Goal: Task Accomplishment & Management: Use online tool/utility

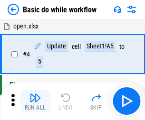
click at [35, 101] on img "button" at bounding box center [34, 97] width 11 height 11
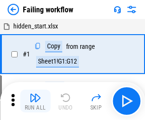
click at [35, 101] on img "button" at bounding box center [34, 97] width 11 height 11
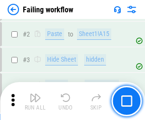
scroll to position [201, 0]
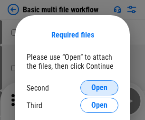
click at [99, 88] on span "Open" at bounding box center [99, 88] width 16 height 8
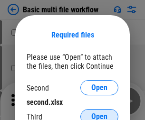
click at [99, 113] on span "Open" at bounding box center [99, 117] width 16 height 8
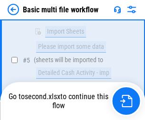
scroll to position [397, 0]
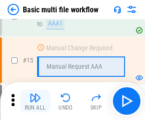
click at [35, 101] on img "button" at bounding box center [34, 97] width 11 height 11
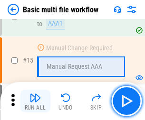
scroll to position [632, 0]
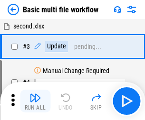
click at [35, 101] on img "button" at bounding box center [34, 97] width 11 height 11
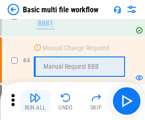
click at [35, 101] on img "button" at bounding box center [34, 97] width 11 height 11
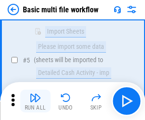
click at [35, 101] on img "button" at bounding box center [34, 97] width 11 height 11
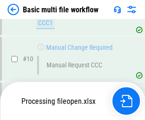
scroll to position [445, 0]
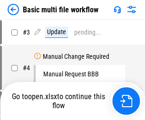
scroll to position [38, 0]
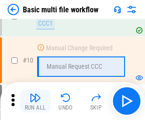
click at [35, 101] on img "button" at bounding box center [34, 97] width 11 height 11
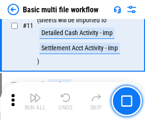
click at [35, 101] on img "button" at bounding box center [34, 97] width 11 height 11
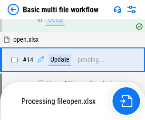
scroll to position [497, 0]
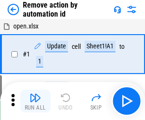
click at [35, 101] on img "button" at bounding box center [34, 97] width 11 height 11
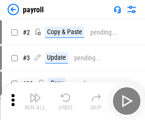
click at [35, 101] on img "button" at bounding box center [34, 97] width 11 height 11
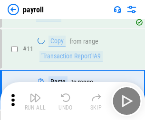
scroll to position [69, 0]
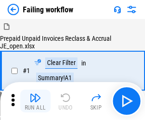
click at [35, 101] on img "button" at bounding box center [34, 97] width 11 height 11
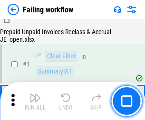
scroll to position [153, 0]
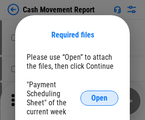
click at [99, 98] on span "Open" at bounding box center [99, 98] width 16 height 8
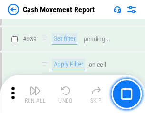
scroll to position [4214, 0]
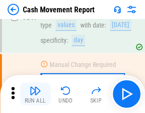
click at [35, 94] on img "button" at bounding box center [34, 90] width 11 height 11
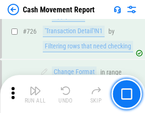
scroll to position [4954, 0]
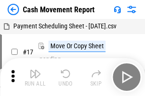
click at [35, 70] on img "button" at bounding box center [34, 73] width 11 height 11
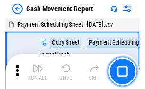
scroll to position [17, 0]
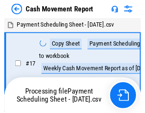
scroll to position [5, 0]
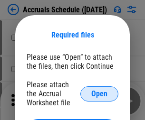
click at [99, 94] on span "Open" at bounding box center [99, 94] width 16 height 8
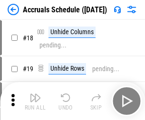
click at [35, 101] on img "button" at bounding box center [34, 97] width 11 height 11
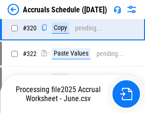
scroll to position [1766, 0]
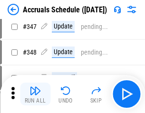
click at [35, 94] on img "button" at bounding box center [34, 90] width 11 height 11
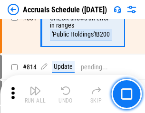
scroll to position [4190, 0]
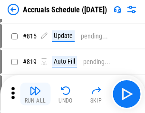
click at [35, 94] on img "button" at bounding box center [34, 90] width 11 height 11
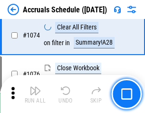
scroll to position [5687, 0]
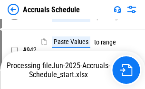
scroll to position [5223, 0]
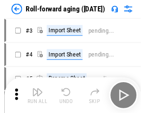
scroll to position [1, 0]
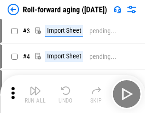
click at [35, 94] on img "button" at bounding box center [34, 90] width 11 height 11
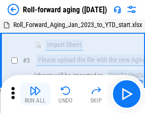
click at [35, 94] on img "button" at bounding box center [34, 90] width 11 height 11
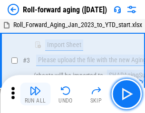
scroll to position [61, 0]
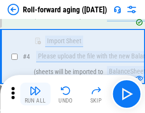
click at [35, 94] on img "button" at bounding box center [34, 90] width 11 height 11
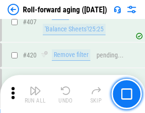
scroll to position [3293, 0]
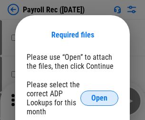
click at [99, 98] on span "Open" at bounding box center [99, 98] width 16 height 8
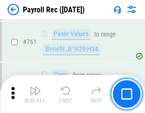
scroll to position [5844, 0]
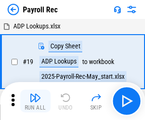
click at [35, 101] on img "button" at bounding box center [34, 97] width 11 height 11
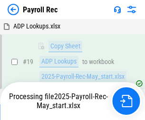
scroll to position [58, 0]
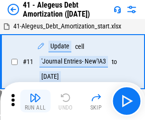
click at [35, 101] on img "button" at bounding box center [34, 97] width 11 height 11
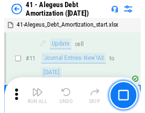
scroll to position [117, 0]
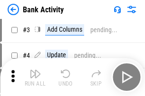
click at [35, 77] on img "button" at bounding box center [34, 73] width 11 height 11
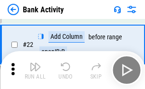
scroll to position [254, 0]
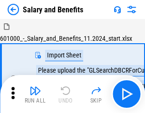
scroll to position [13, 0]
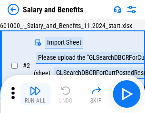
click at [35, 94] on img "button" at bounding box center [34, 90] width 11 height 11
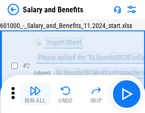
click at [35, 94] on img "button" at bounding box center [34, 90] width 11 height 11
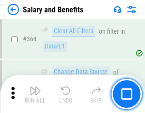
scroll to position [4472, 0]
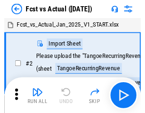
scroll to position [12, 0]
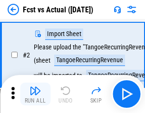
click at [35, 94] on img "button" at bounding box center [34, 90] width 11 height 11
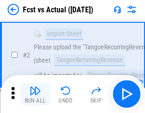
click at [35, 94] on img "button" at bounding box center [34, 90] width 11 height 11
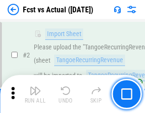
scroll to position [89, 0]
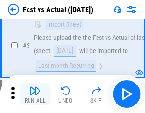
click at [35, 94] on img "button" at bounding box center [34, 90] width 11 height 11
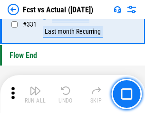
scroll to position [4545, 0]
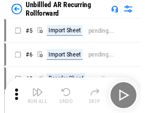
scroll to position [20, 0]
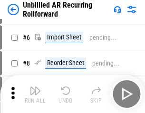
click at [35, 94] on img "button" at bounding box center [34, 90] width 11 height 11
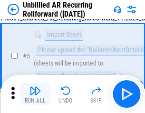
click at [35, 94] on img "button" at bounding box center [34, 90] width 11 height 11
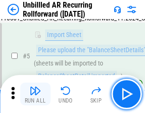
scroll to position [89, 0]
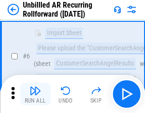
click at [35, 94] on img "button" at bounding box center [34, 90] width 11 height 11
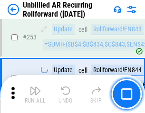
scroll to position [3225, 0]
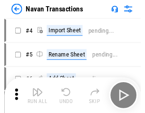
scroll to position [15, 0]
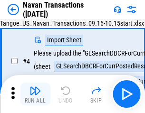
click at [35, 94] on img "button" at bounding box center [34, 90] width 11 height 11
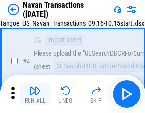
click at [35, 94] on img "button" at bounding box center [34, 90] width 11 height 11
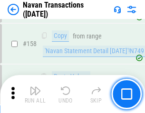
scroll to position [3079, 0]
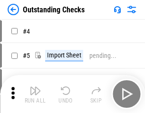
click at [35, 94] on img "button" at bounding box center [34, 90] width 11 height 11
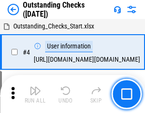
scroll to position [40, 0]
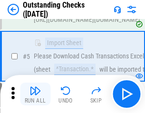
click at [35, 94] on img "button" at bounding box center [34, 90] width 11 height 11
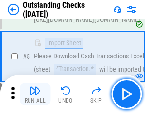
scroll to position [99, 0]
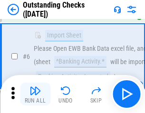
click at [35, 94] on img "button" at bounding box center [34, 90] width 11 height 11
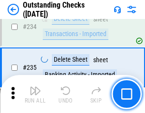
scroll to position [2884, 0]
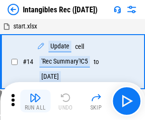
click at [35, 101] on img "button" at bounding box center [34, 97] width 11 height 11
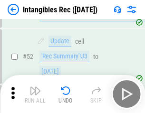
scroll to position [370, 0]
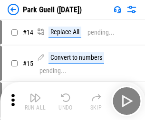
click at [35, 94] on img "button" at bounding box center [34, 97] width 11 height 11
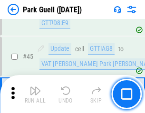
scroll to position [1188, 0]
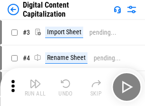
click at [35, 80] on img "button" at bounding box center [34, 83] width 11 height 11
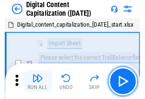
scroll to position [28, 0]
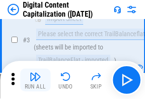
click at [35, 80] on img "button" at bounding box center [34, 76] width 11 height 11
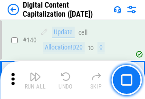
scroll to position [1007, 0]
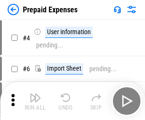
click at [35, 94] on img "button" at bounding box center [34, 97] width 11 height 11
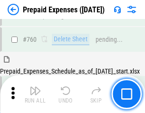
scroll to position [2632, 0]
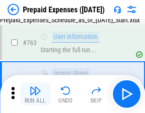
click at [35, 94] on img "button" at bounding box center [34, 90] width 11 height 11
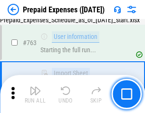
scroll to position [2688, 0]
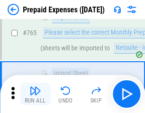
click at [35, 94] on img "button" at bounding box center [34, 90] width 11 height 11
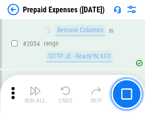
scroll to position [9926, 0]
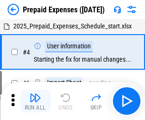
click at [35, 101] on img "button" at bounding box center [34, 97] width 11 height 11
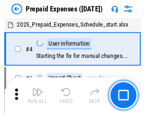
scroll to position [42, 0]
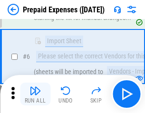
click at [35, 94] on img "button" at bounding box center [34, 90] width 11 height 11
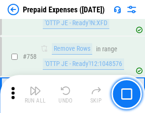
scroll to position [3384, 0]
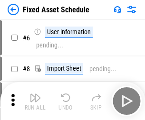
click at [35, 101] on img "button" at bounding box center [34, 97] width 11 height 11
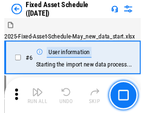
scroll to position [51, 0]
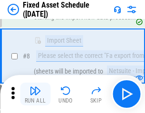
click at [35, 94] on img "button" at bounding box center [34, 90] width 11 height 11
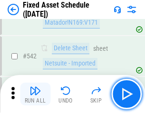
scroll to position [3385, 0]
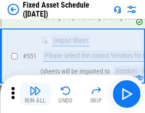
click at [35, 94] on img "button" at bounding box center [34, 90] width 11 height 11
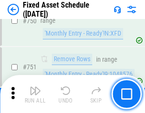
scroll to position [4629, 0]
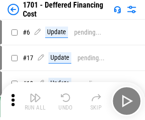
click at [35, 101] on img "button" at bounding box center [34, 97] width 11 height 11
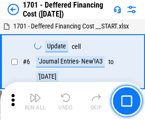
scroll to position [114, 0]
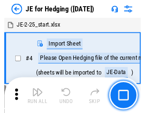
scroll to position [1, 0]
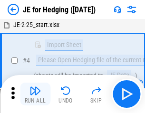
click at [35, 94] on img "button" at bounding box center [34, 90] width 11 height 11
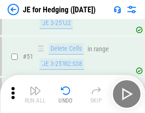
scroll to position [615, 0]
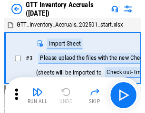
scroll to position [1, 0]
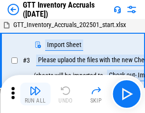
click at [35, 94] on img "button" at bounding box center [34, 90] width 11 height 11
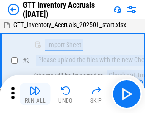
click at [35, 94] on img "button" at bounding box center [34, 90] width 11 height 11
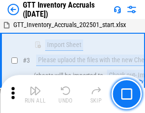
scroll to position [61, 0]
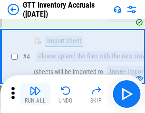
click at [35, 94] on img "button" at bounding box center [34, 90] width 11 height 11
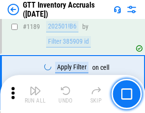
scroll to position [7754, 0]
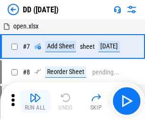
click at [35, 101] on img "button" at bounding box center [34, 97] width 11 height 11
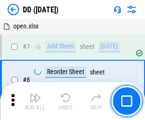
scroll to position [92, 0]
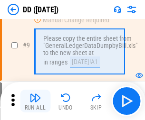
click at [35, 101] on img "button" at bounding box center [34, 97] width 11 height 11
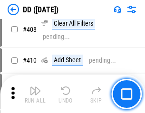
scroll to position [4249, 0]
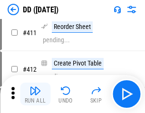
click at [35, 94] on img "button" at bounding box center [34, 90] width 11 height 11
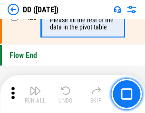
scroll to position [4545, 0]
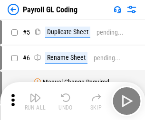
click at [35, 101] on img "button" at bounding box center [34, 97] width 11 height 11
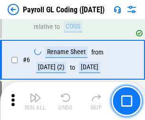
scroll to position [114, 0]
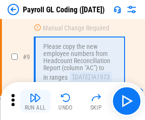
click at [35, 101] on img "button" at bounding box center [34, 97] width 11 height 11
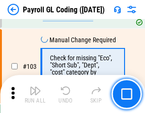
scroll to position [2228, 0]
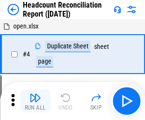
click at [35, 101] on img "button" at bounding box center [34, 97] width 11 height 11
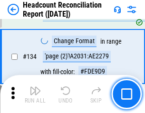
scroll to position [1141, 0]
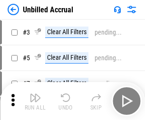
click at [35, 101] on img "button" at bounding box center [34, 97] width 11 height 11
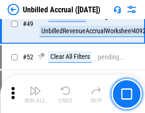
scroll to position [861, 0]
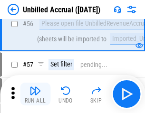
click at [35, 94] on img "button" at bounding box center [34, 90] width 11 height 11
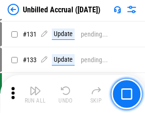
scroll to position [2828, 0]
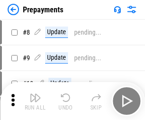
click at [35, 101] on img "button" at bounding box center [34, 97] width 11 height 11
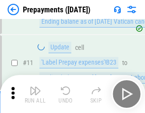
scroll to position [59, 0]
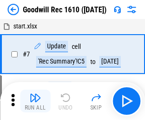
click at [35, 101] on img "button" at bounding box center [34, 97] width 11 height 11
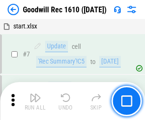
scroll to position [162, 0]
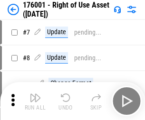
click at [35, 101] on img "button" at bounding box center [34, 97] width 11 height 11
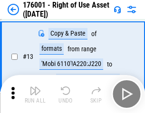
scroll to position [61, 0]
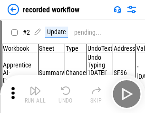
click at [35, 94] on img "button" at bounding box center [34, 90] width 11 height 11
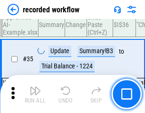
scroll to position [2968, 0]
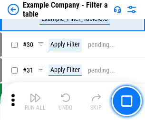
scroll to position [869, 0]
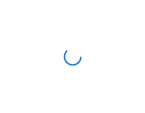
scroll to position [15, 0]
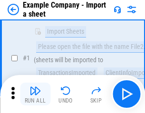
click at [35, 94] on img "button" at bounding box center [34, 90] width 11 height 11
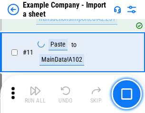
scroll to position [210, 0]
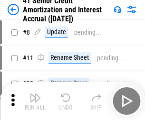
click at [35, 94] on img "button" at bounding box center [34, 97] width 11 height 11
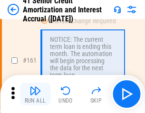
click at [35, 94] on img "button" at bounding box center [34, 90] width 11 height 11
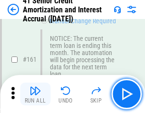
scroll to position [1016, 0]
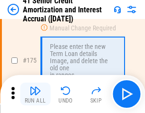
click at [35, 94] on img "button" at bounding box center [34, 90] width 11 height 11
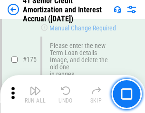
scroll to position [1112, 0]
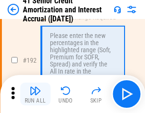
click at [35, 94] on img "button" at bounding box center [34, 90] width 11 height 11
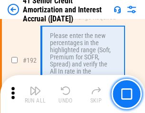
scroll to position [1212, 0]
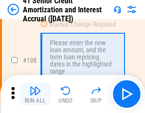
click at [35, 94] on img "button" at bounding box center [34, 90] width 11 height 11
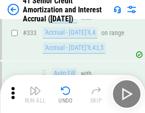
scroll to position [2426, 0]
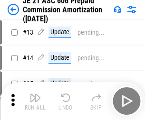
click at [35, 94] on img "button" at bounding box center [34, 97] width 11 height 11
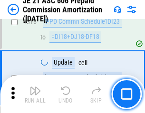
scroll to position [1773, 0]
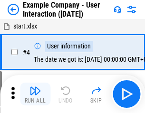
click at [35, 94] on img "button" at bounding box center [34, 90] width 11 height 11
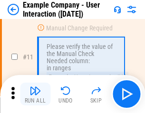
click at [35, 94] on img "button" at bounding box center [34, 90] width 11 height 11
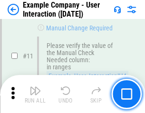
scroll to position [206, 0]
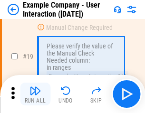
click at [35, 94] on img "button" at bounding box center [34, 90] width 11 height 11
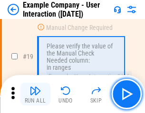
click at [35, 94] on img "button" at bounding box center [34, 90] width 11 height 11
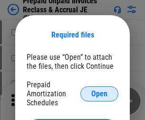
click at [99, 94] on span "Open" at bounding box center [99, 94] width 16 height 8
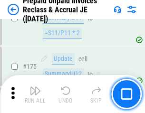
scroll to position [1282, 0]
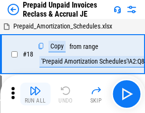
click at [35, 94] on img "button" at bounding box center [34, 90] width 11 height 11
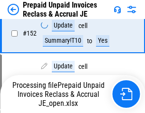
scroll to position [729, 0]
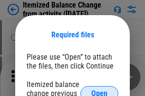
click at [99, 90] on span "Open" at bounding box center [99, 94] width 16 height 8
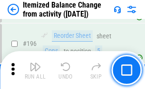
scroll to position [1828, 0]
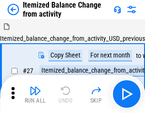
scroll to position [15, 0]
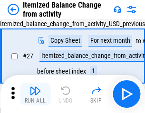
click at [35, 94] on img "button" at bounding box center [34, 90] width 11 height 11
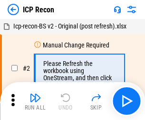
scroll to position [4, 0]
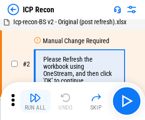
click at [35, 101] on img "button" at bounding box center [34, 97] width 11 height 11
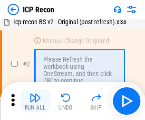
click at [35, 101] on img "button" at bounding box center [34, 97] width 11 height 11
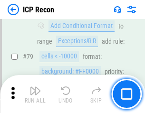
scroll to position [931, 0]
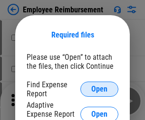
click at [99, 89] on span "Open" at bounding box center [99, 89] width 16 height 8
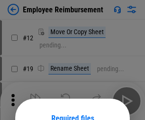
scroll to position [84, 0]
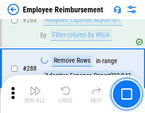
scroll to position [2581, 0]
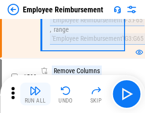
click at [35, 94] on img "button" at bounding box center [34, 90] width 11 height 11
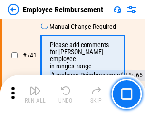
scroll to position [6662, 0]
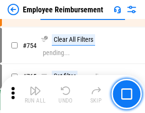
click at [35, 94] on img "button" at bounding box center [34, 90] width 11 height 11
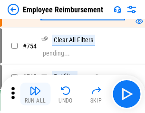
click at [35, 94] on img "button" at bounding box center [34, 90] width 11 height 11
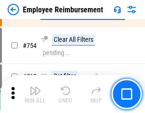
click at [35, 94] on img "button" at bounding box center [34, 90] width 11 height 11
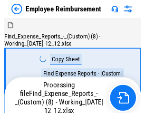
scroll to position [32, 0]
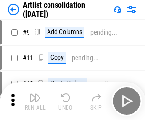
click at [35, 101] on img "button" at bounding box center [34, 97] width 11 height 11
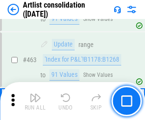
scroll to position [4158, 0]
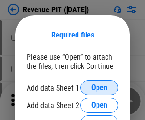
click at [99, 88] on span "Open" at bounding box center [99, 88] width 16 height 8
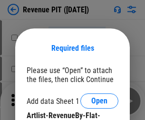
scroll to position [13, 0]
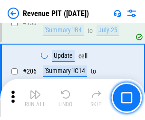
scroll to position [965, 0]
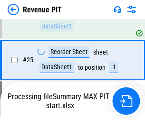
scroll to position [436, 0]
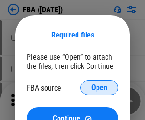
click at [99, 88] on span "Open" at bounding box center [99, 88] width 16 height 8
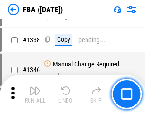
scroll to position [9934, 0]
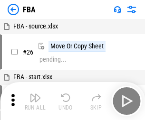
scroll to position [9, 0]
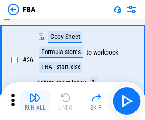
click at [35, 101] on img "button" at bounding box center [34, 97] width 11 height 11
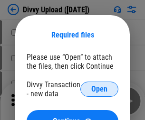
click at [99, 89] on span "Open" at bounding box center [99, 89] width 16 height 8
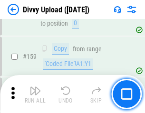
scroll to position [983, 0]
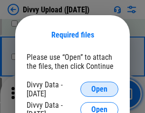
click at [99, 89] on span "Open" at bounding box center [99, 89] width 16 height 8
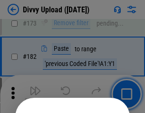
scroll to position [1066, 0]
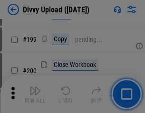
scroll to position [1381, 0]
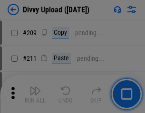
scroll to position [1613, 0]
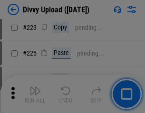
scroll to position [1895, 0]
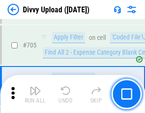
scroll to position [6496, 0]
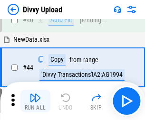
click at [35, 101] on img "button" at bounding box center [34, 97] width 11 height 11
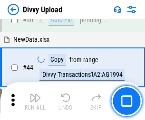
scroll to position [104, 0]
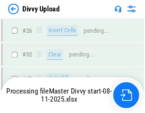
scroll to position [983, 0]
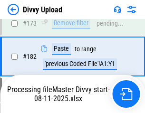
scroll to position [1063, 0]
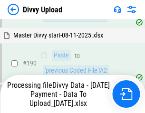
scroll to position [1272, 0]
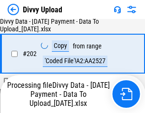
scroll to position [1536, 0]
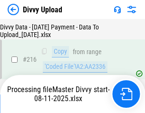
scroll to position [1955, 0]
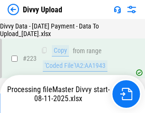
scroll to position [2165, 0]
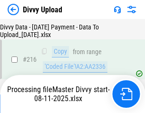
scroll to position [1955, 0]
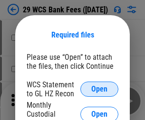
click at [99, 89] on span "Open" at bounding box center [99, 89] width 16 height 8
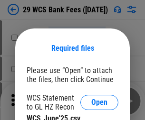
scroll to position [13, 0]
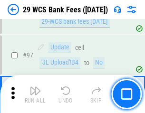
scroll to position [925, 0]
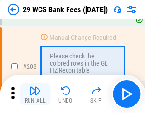
click at [35, 94] on img "button" at bounding box center [34, 90] width 11 height 11
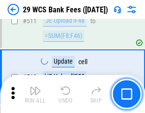
scroll to position [4778, 0]
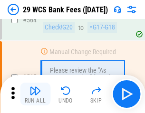
click at [35, 94] on img "button" at bounding box center [34, 90] width 11 height 11
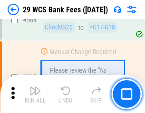
scroll to position [5136, 0]
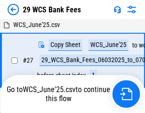
scroll to position [189, 0]
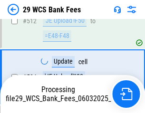
scroll to position [5070, 0]
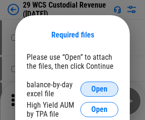
click at [99, 89] on span "Open" at bounding box center [99, 89] width 16 height 8
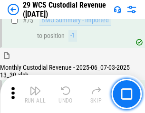
scroll to position [992, 0]
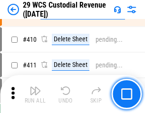
click at [35, 94] on img "button" at bounding box center [34, 90] width 11 height 11
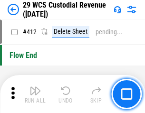
scroll to position [4535, 0]
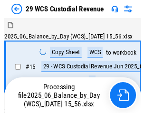
scroll to position [23, 0]
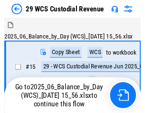
scroll to position [18, 0]
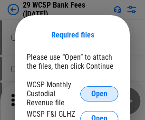
click at [99, 94] on span "Open" at bounding box center [99, 94] width 16 height 8
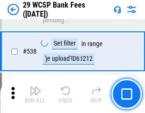
scroll to position [3648, 0]
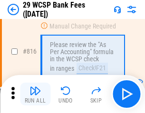
click at [35, 94] on img "button" at bounding box center [34, 90] width 11 height 11
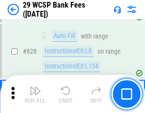
scroll to position [6025, 0]
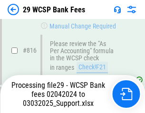
scroll to position [5839, 0]
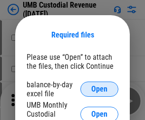
click at [99, 89] on span "Open" at bounding box center [99, 89] width 16 height 8
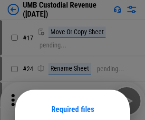
scroll to position [75, 0]
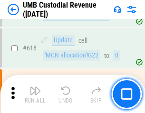
scroll to position [4892, 0]
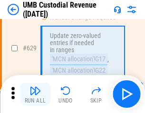
click at [35, 94] on img "button" at bounding box center [34, 90] width 11 height 11
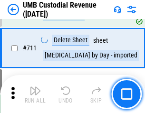
scroll to position [5780, 0]
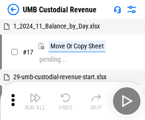
scroll to position [7, 0]
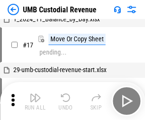
click at [35, 101] on img "button" at bounding box center [34, 97] width 11 height 11
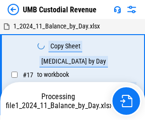
scroll to position [7, 0]
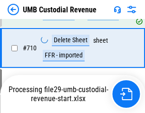
scroll to position [5759, 0]
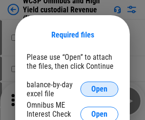
click at [99, 89] on span "Open" at bounding box center [99, 89] width 16 height 8
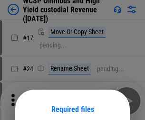
scroll to position [75, 0]
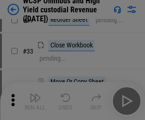
scroll to position [217, 0]
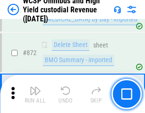
scroll to position [8037, 0]
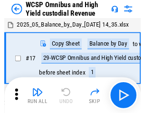
scroll to position [5, 0]
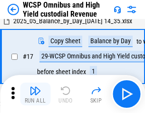
click at [35, 94] on img "button" at bounding box center [34, 90] width 11 height 11
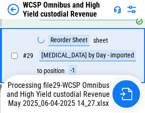
scroll to position [198, 0]
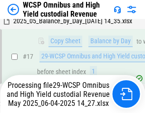
scroll to position [198, 0]
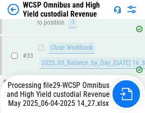
scroll to position [422, 0]
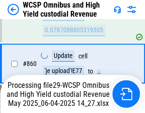
scroll to position [8015, 0]
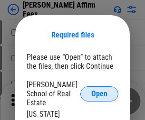
click at [99, 90] on span "Open" at bounding box center [99, 94] width 16 height 8
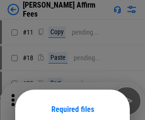
scroll to position [75, 0]
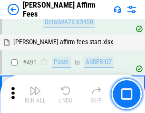
scroll to position [2582, 0]
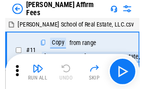
scroll to position [9, 0]
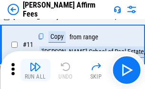
click at [35, 70] on img "button" at bounding box center [34, 66] width 11 height 11
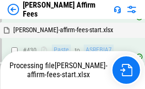
scroll to position [2155, 0]
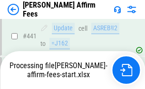
scroll to position [2490, 0]
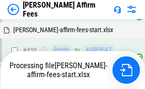
scroll to position [2114, 0]
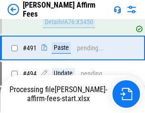
scroll to position [2534, 0]
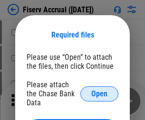
click at [99, 90] on span "Open" at bounding box center [99, 94] width 16 height 8
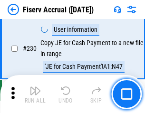
scroll to position [3009, 0]
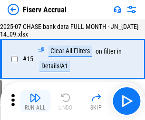
click at [35, 101] on img "button" at bounding box center [34, 97] width 11 height 11
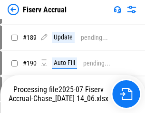
scroll to position [2497, 0]
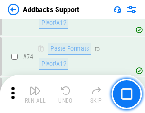
scroll to position [691, 0]
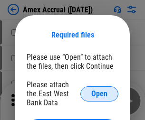
click at [99, 94] on span "Open" at bounding box center [99, 94] width 16 height 8
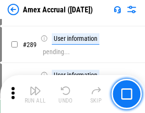
scroll to position [2600, 0]
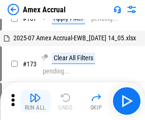
click at [35, 101] on img "button" at bounding box center [34, 97] width 11 height 11
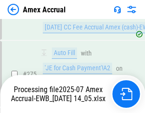
scroll to position [2946, 0]
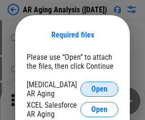
click at [99, 88] on span "Open" at bounding box center [99, 89] width 16 height 8
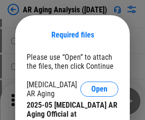
scroll to position [286, 0]
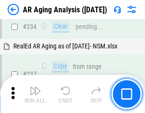
scroll to position [1472, 0]
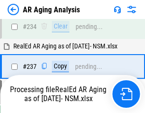
scroll to position [1461, 0]
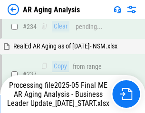
scroll to position [1461, 0]
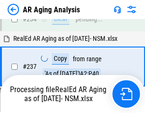
scroll to position [1461, 0]
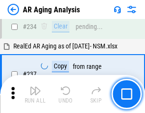
scroll to position [1461, 0]
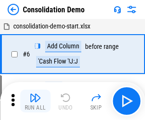
click at [35, 101] on img "button" at bounding box center [34, 97] width 11 height 11
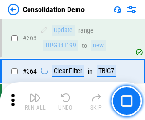
scroll to position [3183, 0]
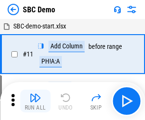
click at [35, 101] on img "button" at bounding box center [34, 97] width 11 height 11
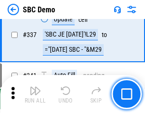
scroll to position [2498, 0]
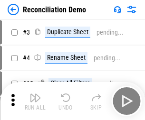
click at [35, 101] on img "button" at bounding box center [34, 97] width 11 height 11
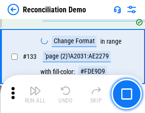
scroll to position [1128, 0]
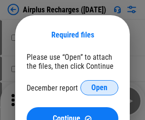
click at [99, 88] on span "Open" at bounding box center [99, 88] width 16 height 8
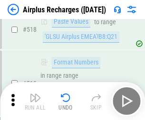
scroll to position [4086, 0]
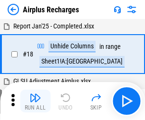
click at [35, 101] on img "button" at bounding box center [34, 97] width 11 height 11
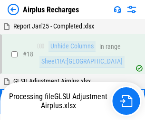
scroll to position [42, 0]
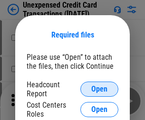
click at [99, 89] on span "Open" at bounding box center [99, 89] width 16 height 8
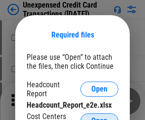
click at [99, 117] on span "Open" at bounding box center [99, 121] width 16 height 8
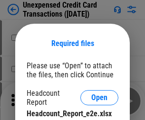
scroll to position [9, 0]
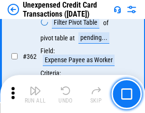
scroll to position [2442, 0]
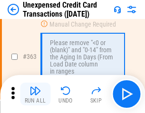
click at [35, 94] on img "button" at bounding box center [34, 90] width 11 height 11
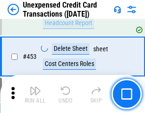
scroll to position [3239, 0]
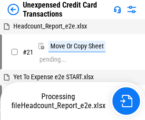
scroll to position [15, 0]
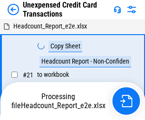
scroll to position [15, 0]
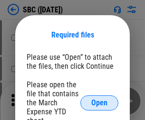
click at [99, 103] on span "Open" at bounding box center [99, 103] width 16 height 8
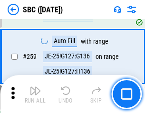
scroll to position [1856, 0]
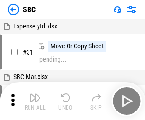
scroll to position [9, 0]
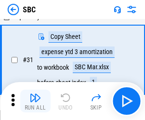
click at [35, 101] on img "button" at bounding box center [34, 97] width 11 height 11
